Goal: Task Accomplishment & Management: Manage account settings

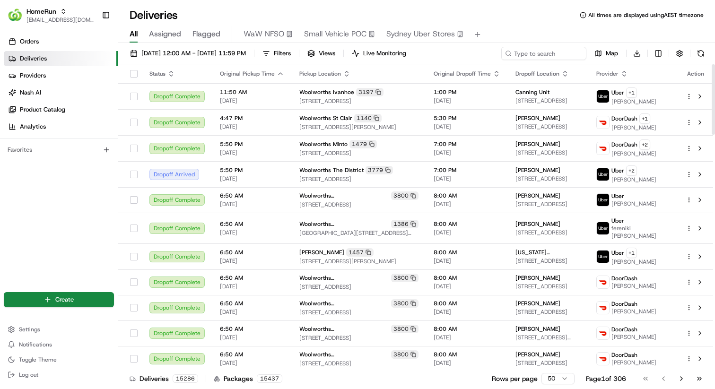
click at [202, 28] on span "Flagged" at bounding box center [206, 33] width 28 height 11
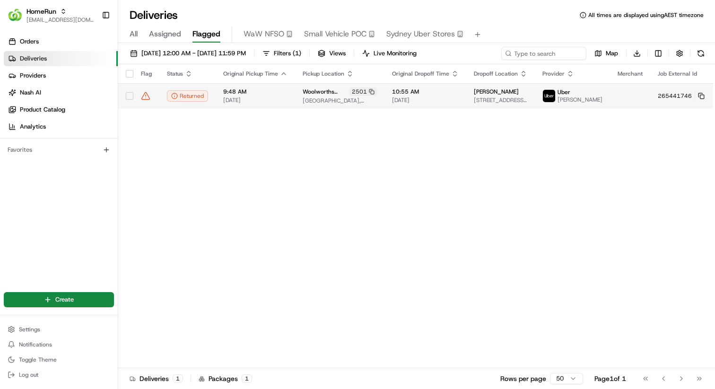
click at [169, 97] on td "Returned" at bounding box center [187, 96] width 56 height 26
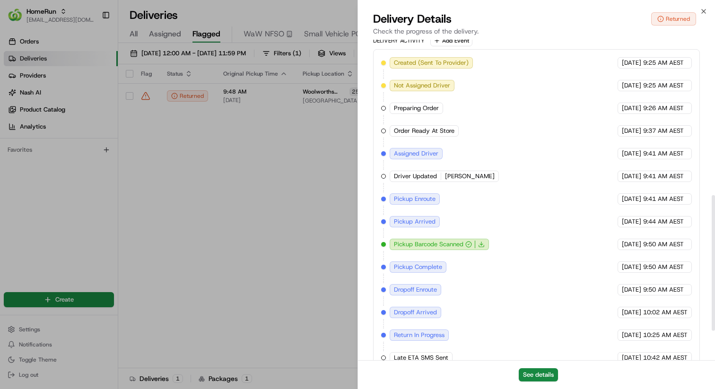
scroll to position [438, 0]
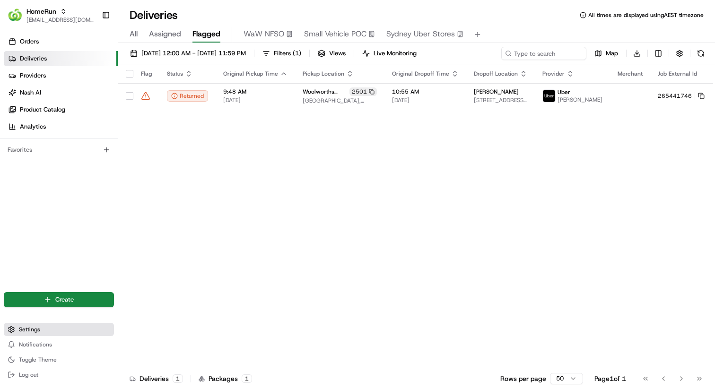
click at [49, 329] on button "Settings" at bounding box center [59, 329] width 110 height 13
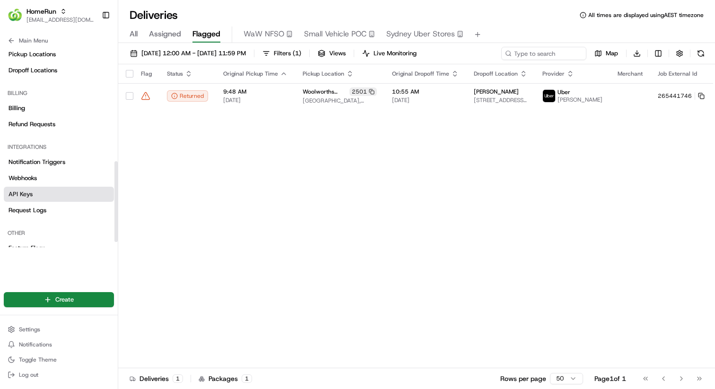
scroll to position [282, 0]
click at [59, 163] on span "Notification Triggers" at bounding box center [37, 163] width 57 height 9
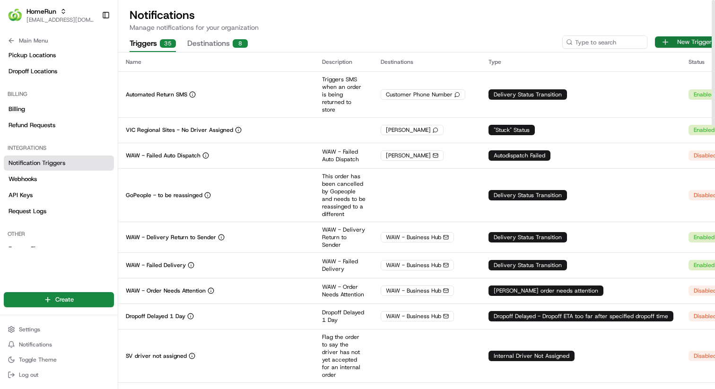
click at [666, 39] on button "New Trigger" at bounding box center [686, 41] width 63 height 11
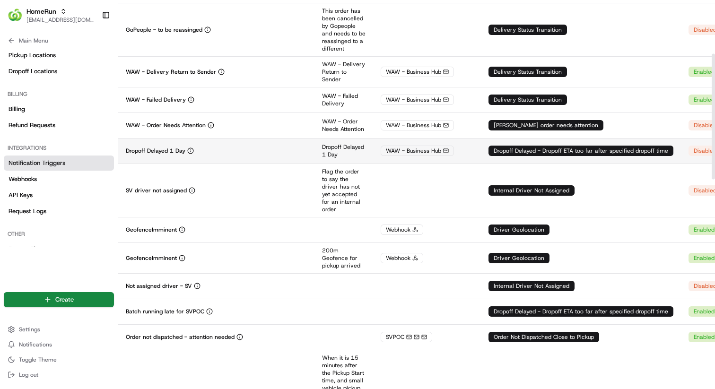
scroll to position [174, 0]
